Goal: Information Seeking & Learning: Learn about a topic

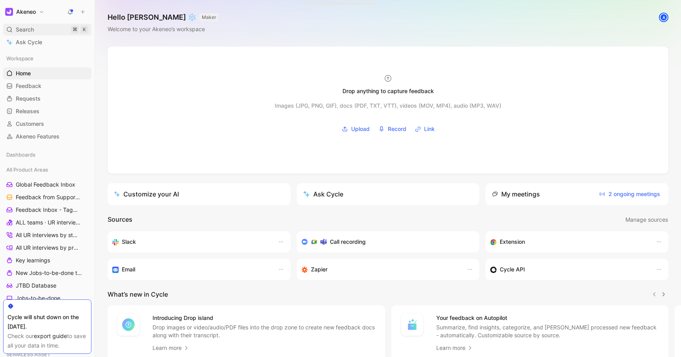
click at [35, 30] on div "Search ⌘ K" at bounding box center [47, 30] width 88 height 12
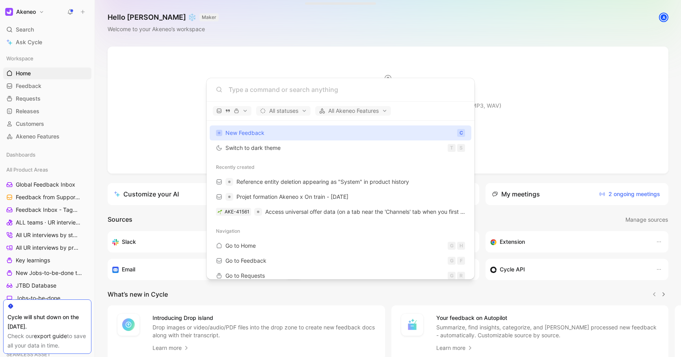
click at [104, 108] on body "Akeneo Search ⌘ K Ask Cycle Workspace Home G then H Feedback G then F Requests …" at bounding box center [340, 178] width 681 height 357
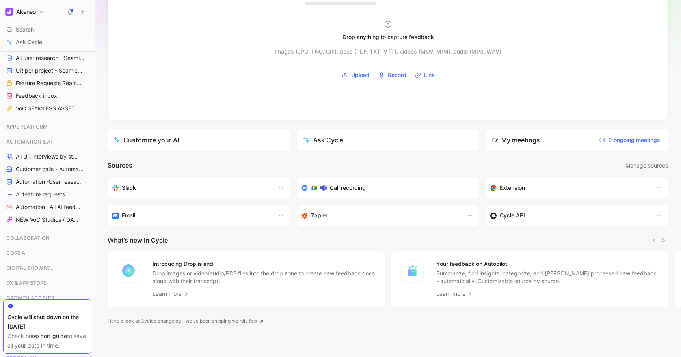
scroll to position [311, 0]
click at [43, 197] on span "AI feature requests" at bounding box center [40, 194] width 49 height 8
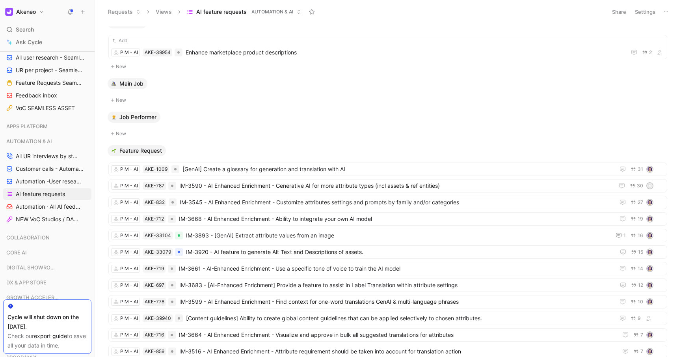
scroll to position [326, 0]
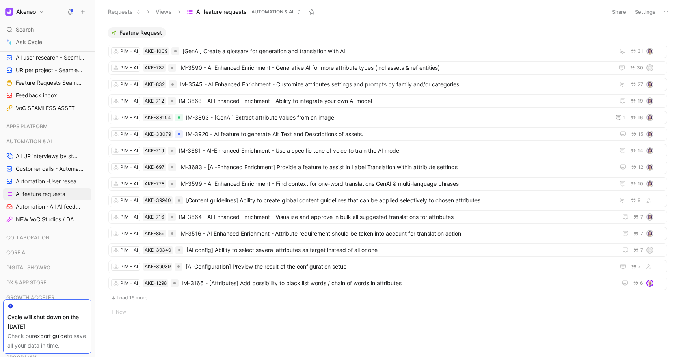
click at [133, 299] on button "Load 15 more" at bounding box center [387, 297] width 559 height 9
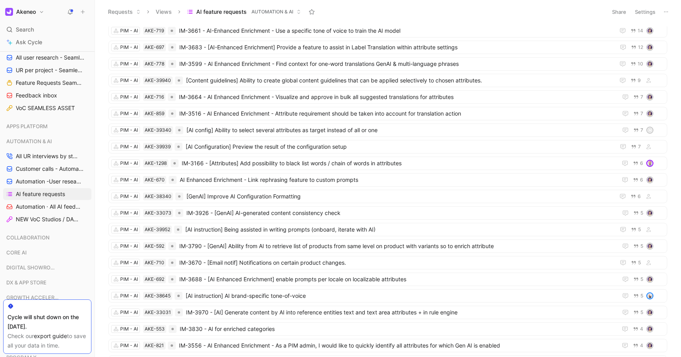
scroll to position [574, 0]
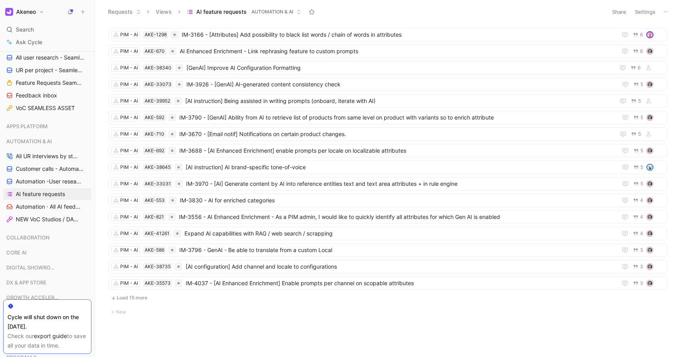
click at [133, 299] on button "Load 15 more" at bounding box center [387, 297] width 559 height 9
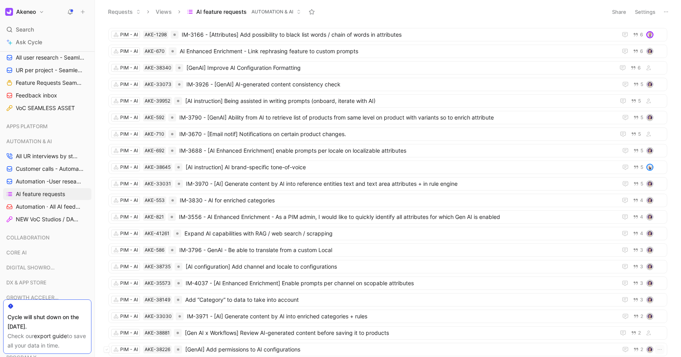
scroll to position [806, 0]
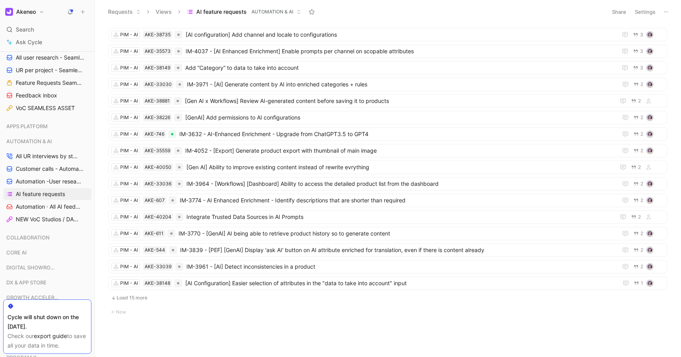
click at [133, 299] on button "Load 15 more" at bounding box center [387, 297] width 559 height 9
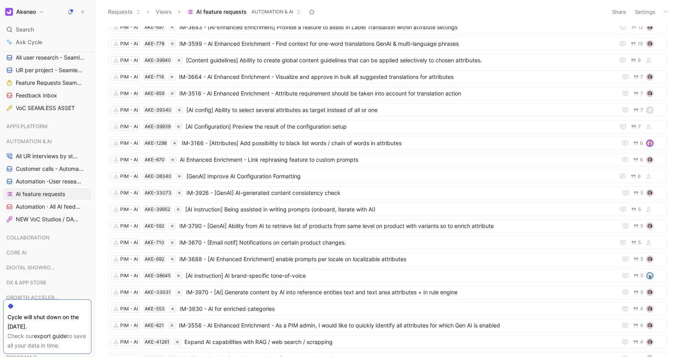
scroll to position [467, 0]
click at [319, 273] on span "[AI instruction] AI brand-specific tone-of-voice" at bounding box center [400, 274] width 429 height 9
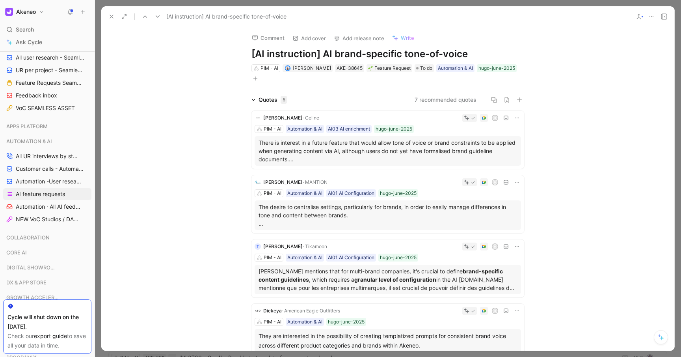
click at [108, 17] on icon at bounding box center [111, 16] width 6 height 6
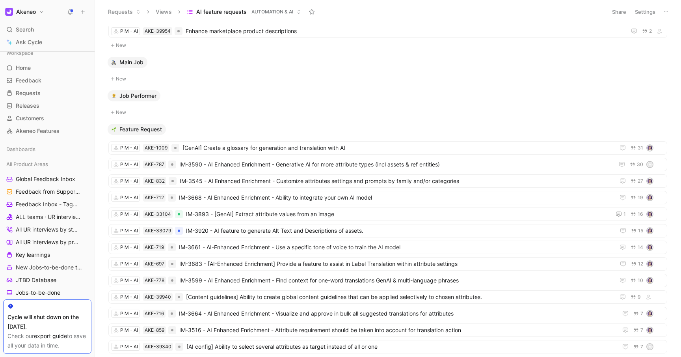
scroll to position [231, 0]
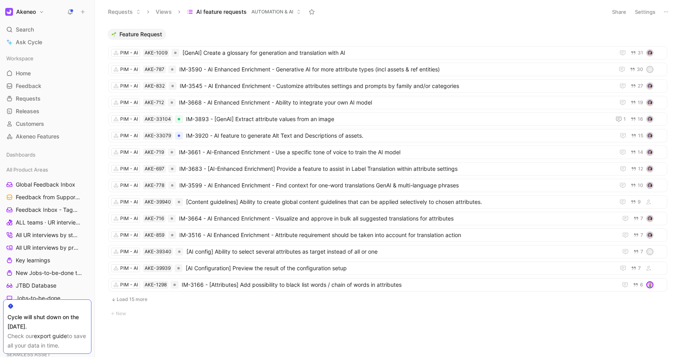
scroll to position [326, 0]
click at [145, 299] on button "Load 15 more" at bounding box center [387, 297] width 559 height 9
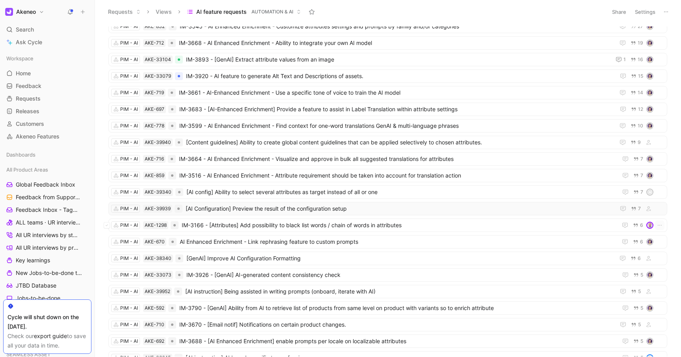
scroll to position [385, 0]
